Goal: Navigation & Orientation: Find specific page/section

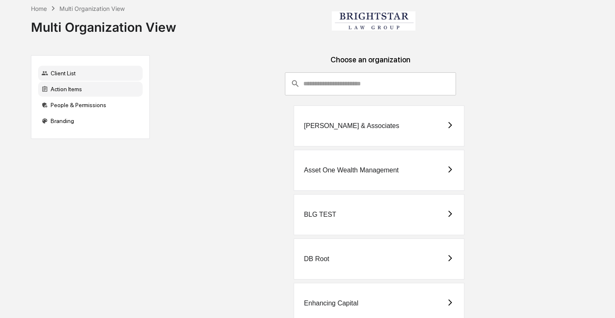
click at [99, 93] on div "Action Items" at bounding box center [90, 89] width 105 height 15
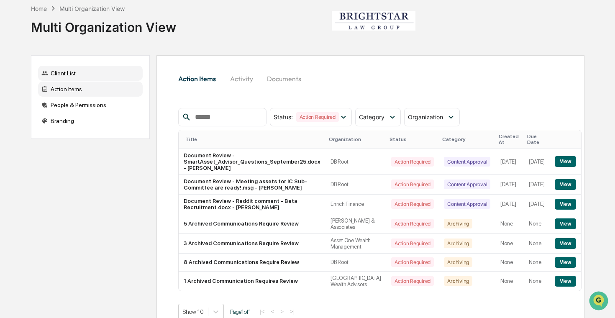
click at [122, 77] on div "Client List" at bounding box center [90, 73] width 105 height 15
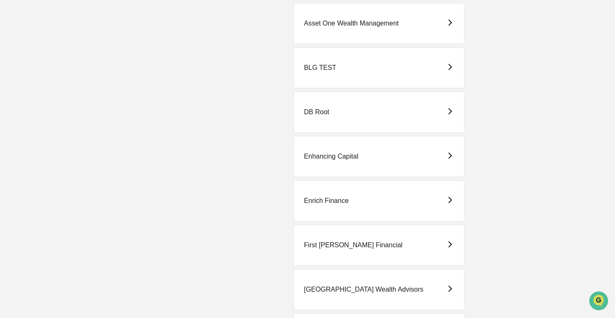
scroll to position [144, 0]
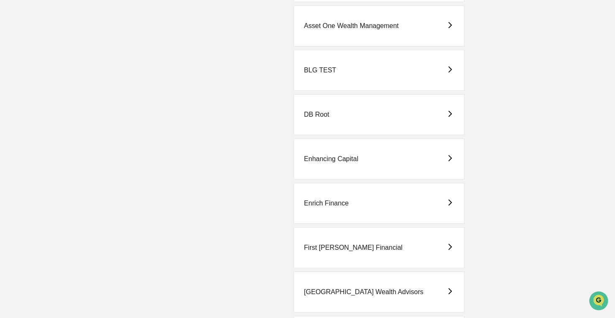
click at [349, 199] on div "Enrich Finance" at bounding box center [379, 203] width 171 height 41
